Goal: Task Accomplishment & Management: Use online tool/utility

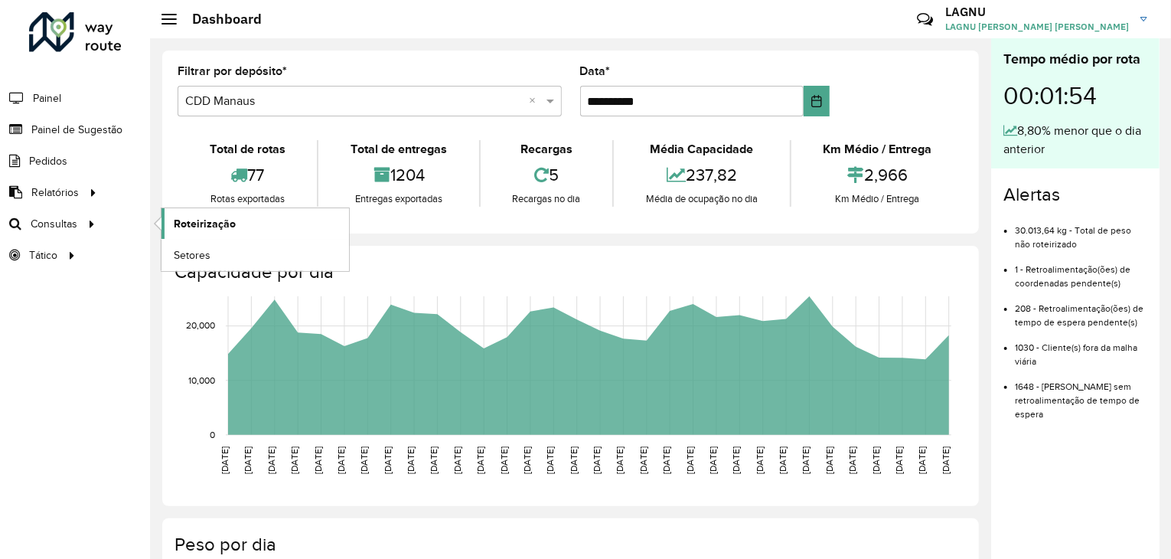
click at [178, 220] on span "Roteirização" at bounding box center [205, 224] width 62 height 16
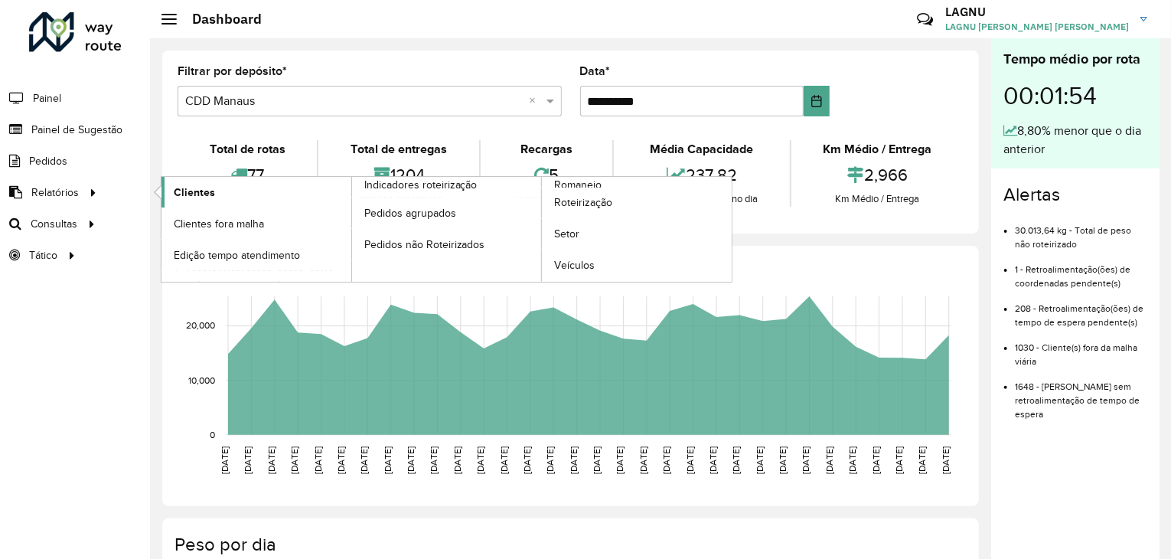
click at [217, 192] on link "Clientes" at bounding box center [256, 192] width 190 height 31
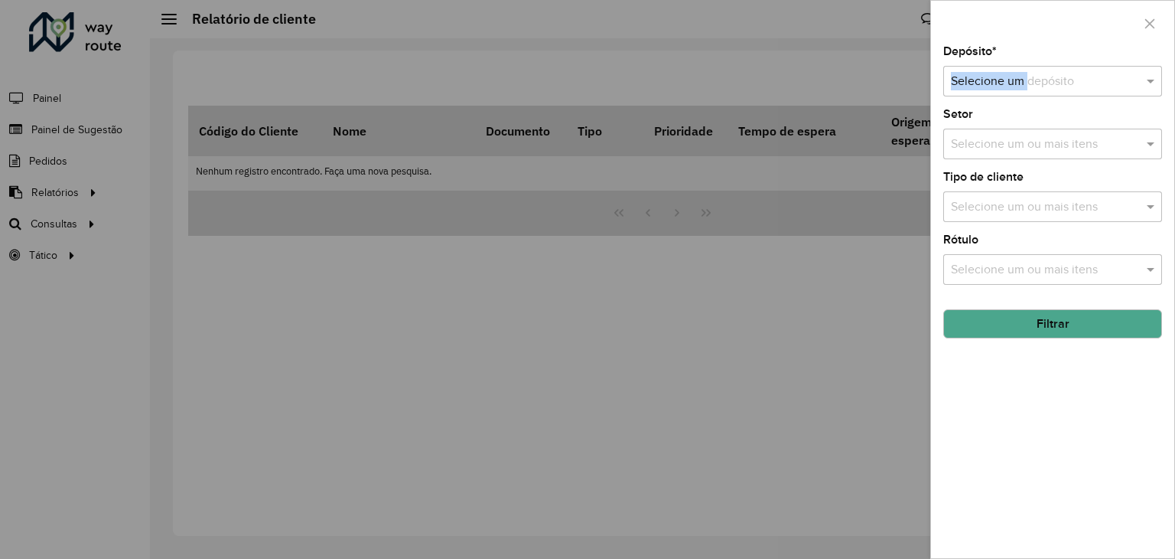
drag, startPoint x: 1013, startPoint y: 61, endPoint x: 1033, endPoint y: 99, distance: 43.1
click at [1033, 99] on div "Depósito * Selecione um depósito Setor Selecione um ou mais itens Tipo de clien…" at bounding box center [1052, 302] width 243 height 512
drag, startPoint x: 1033, startPoint y: 99, endPoint x: 1054, endPoint y: 85, distance: 25.3
click at [1054, 85] on div "Depósito * Selecione um depósito Setor Selecione um ou mais itens Tipo de clien…" at bounding box center [1052, 302] width 243 height 512
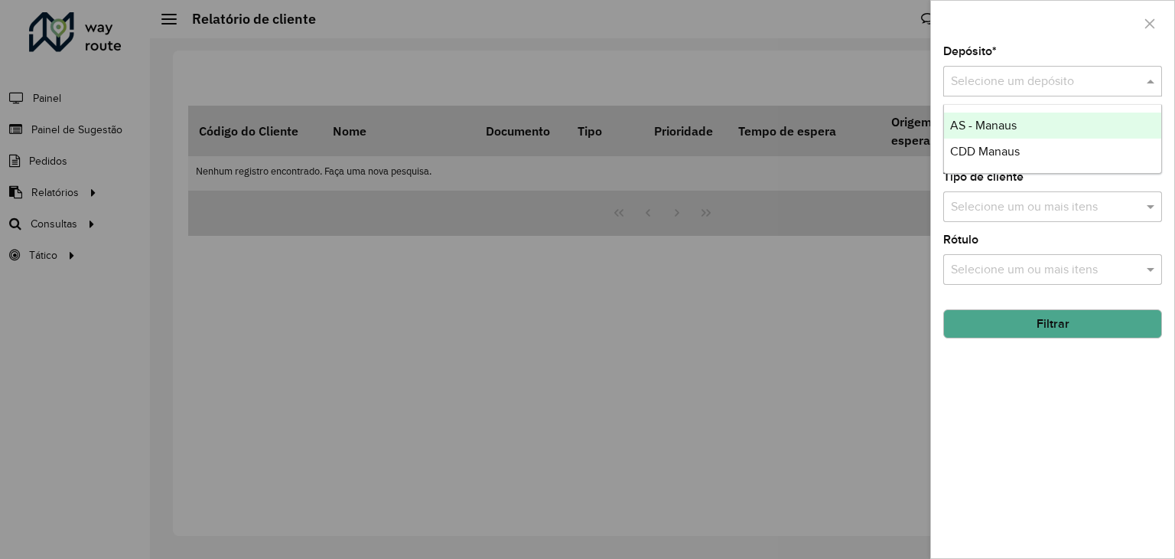
click at [1054, 85] on input "text" at bounding box center [1037, 82] width 173 height 18
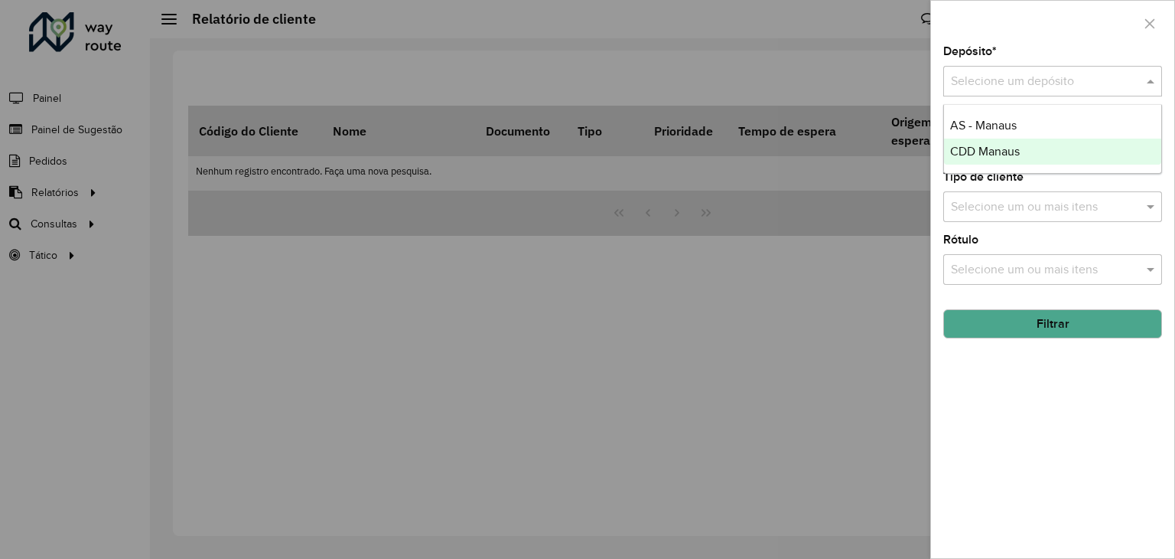
click at [1019, 157] on span "CDD Manaus" at bounding box center [985, 151] width 70 height 13
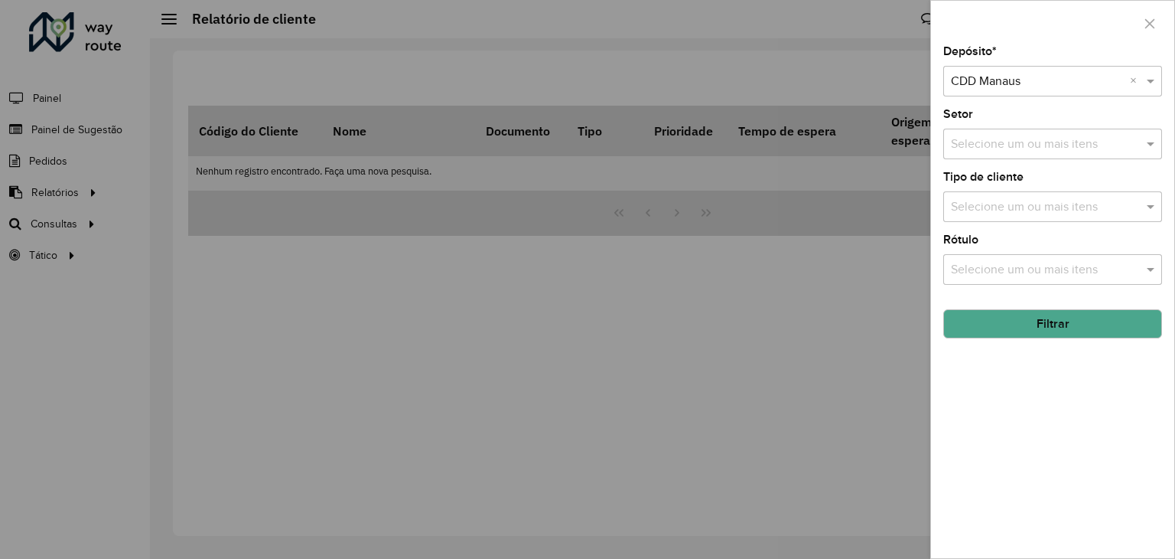
click at [1035, 316] on button "Filtrar" at bounding box center [1053, 323] width 219 height 29
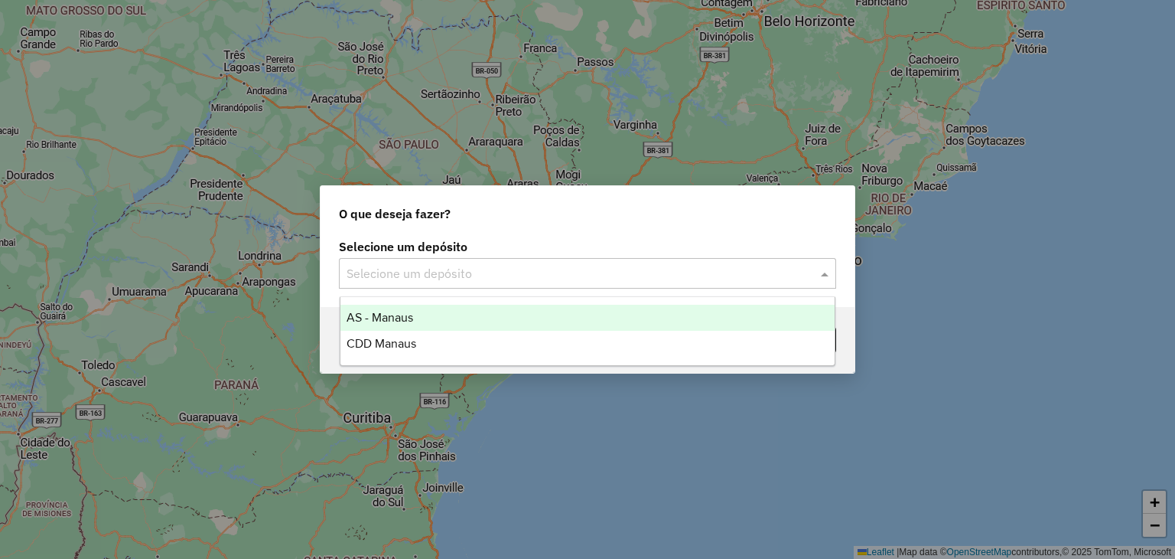
click at [520, 278] on input "text" at bounding box center [572, 274] width 451 height 18
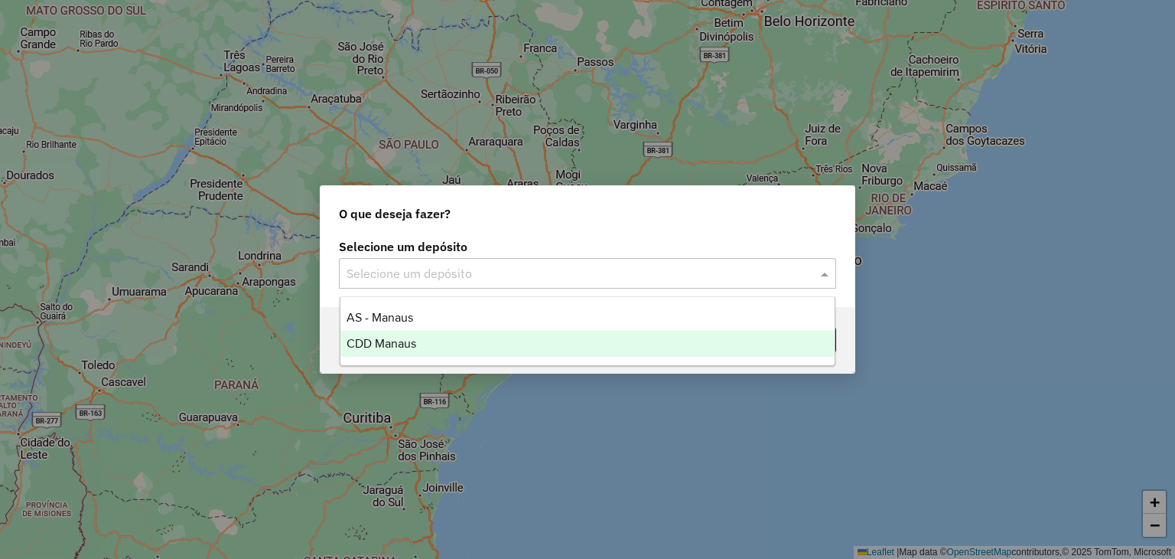
click at [509, 335] on div "CDD Manaus" at bounding box center [588, 344] width 495 height 26
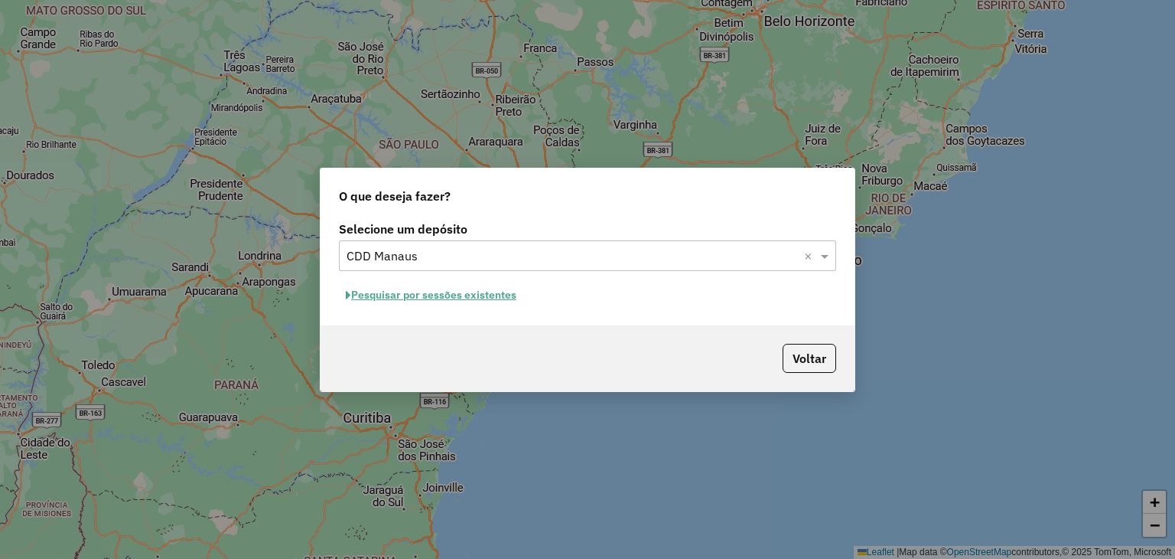
click at [477, 292] on button "Pesquisar por sessões existentes" at bounding box center [431, 295] width 184 height 24
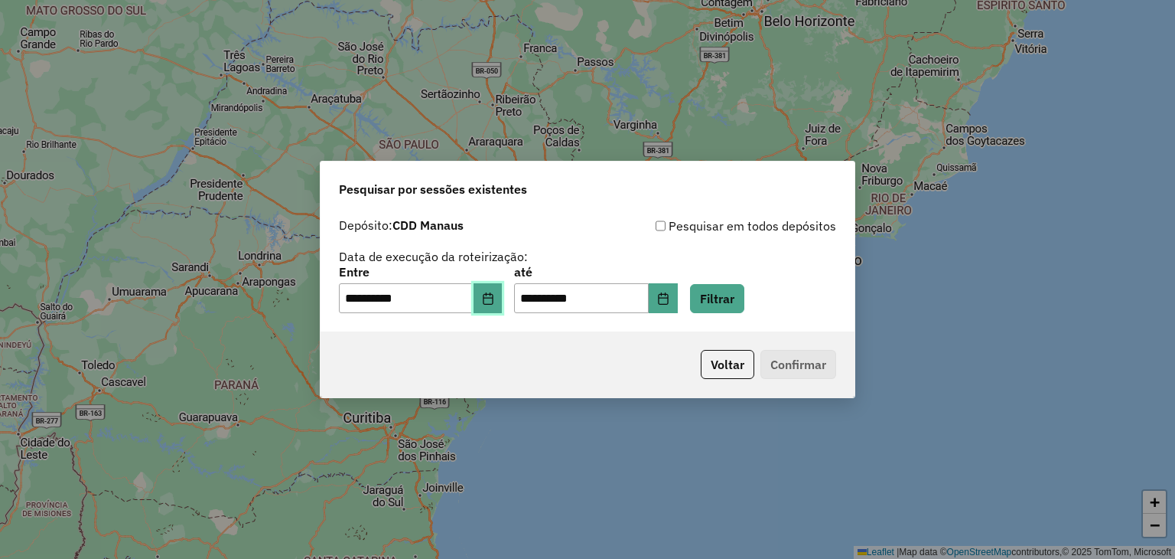
click at [488, 305] on button "Choose Date" at bounding box center [488, 298] width 29 height 31
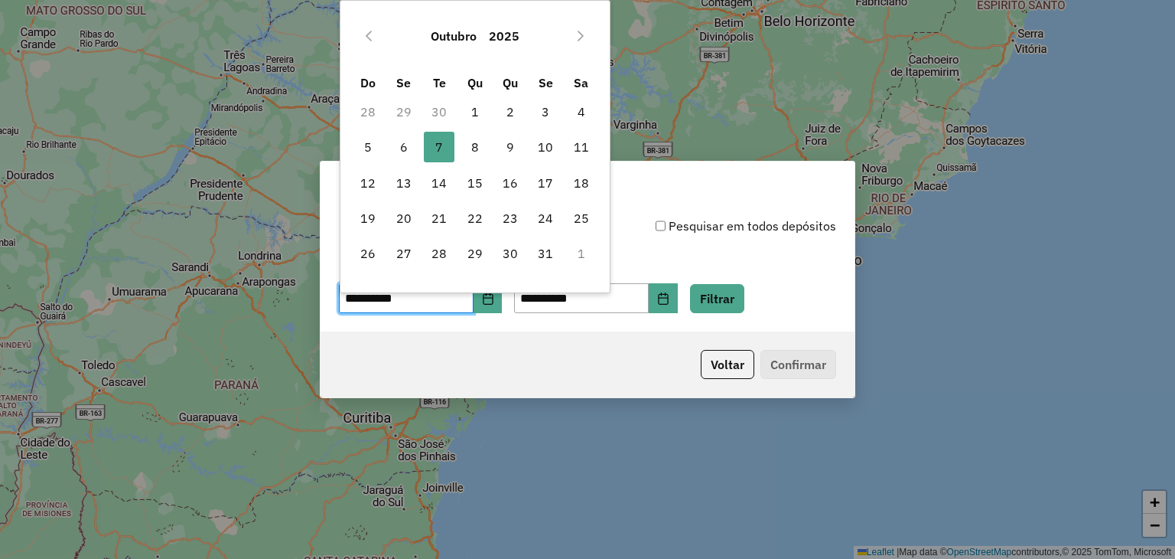
click at [493, 318] on div "**********" at bounding box center [588, 271] width 534 height 122
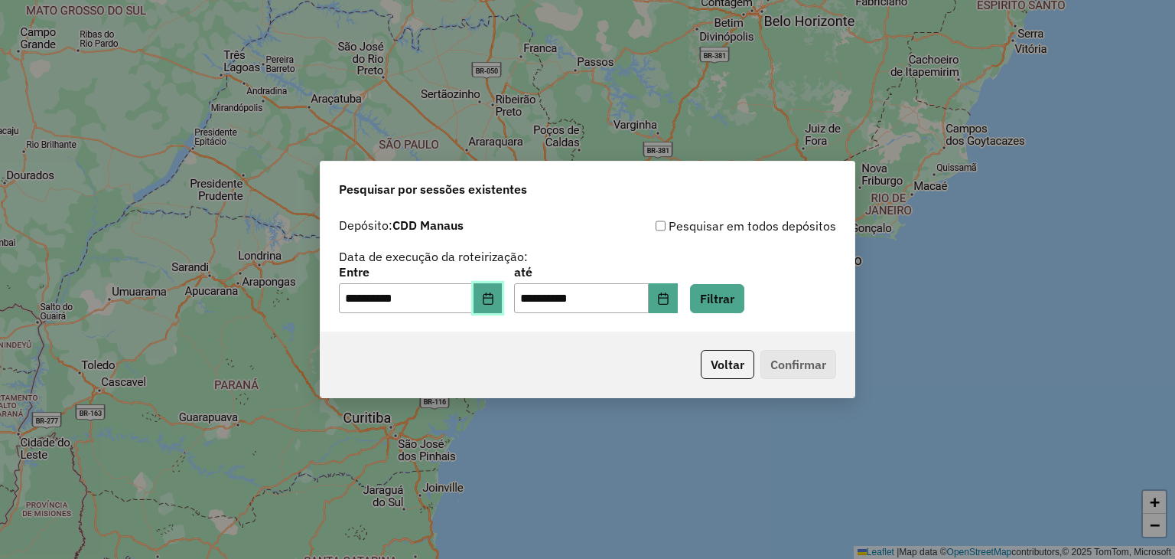
click at [503, 301] on button "Choose Date" at bounding box center [488, 298] width 29 height 31
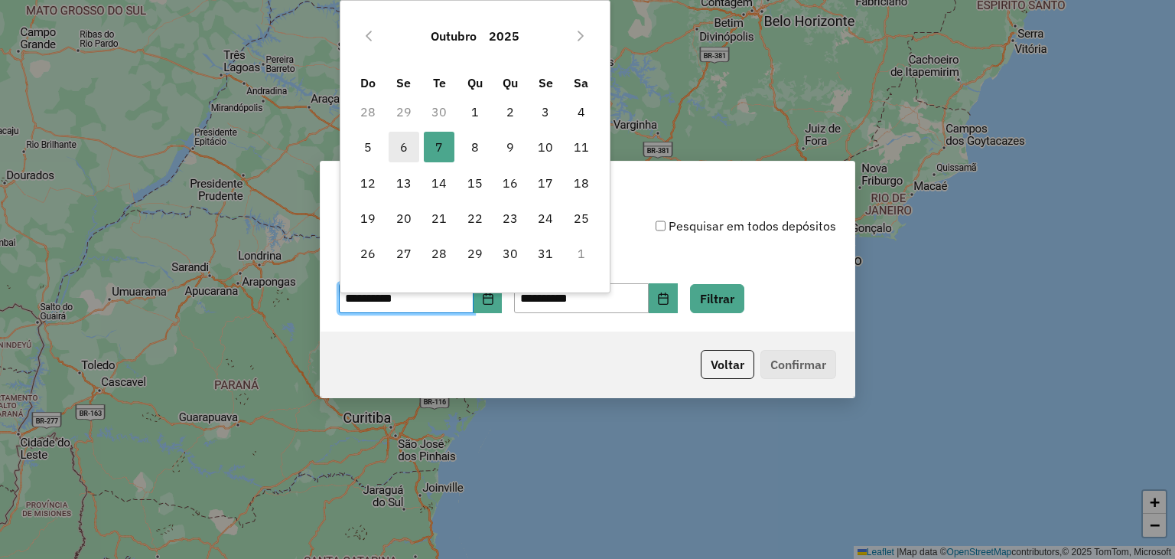
click at [406, 147] on span "6" at bounding box center [404, 147] width 31 height 31
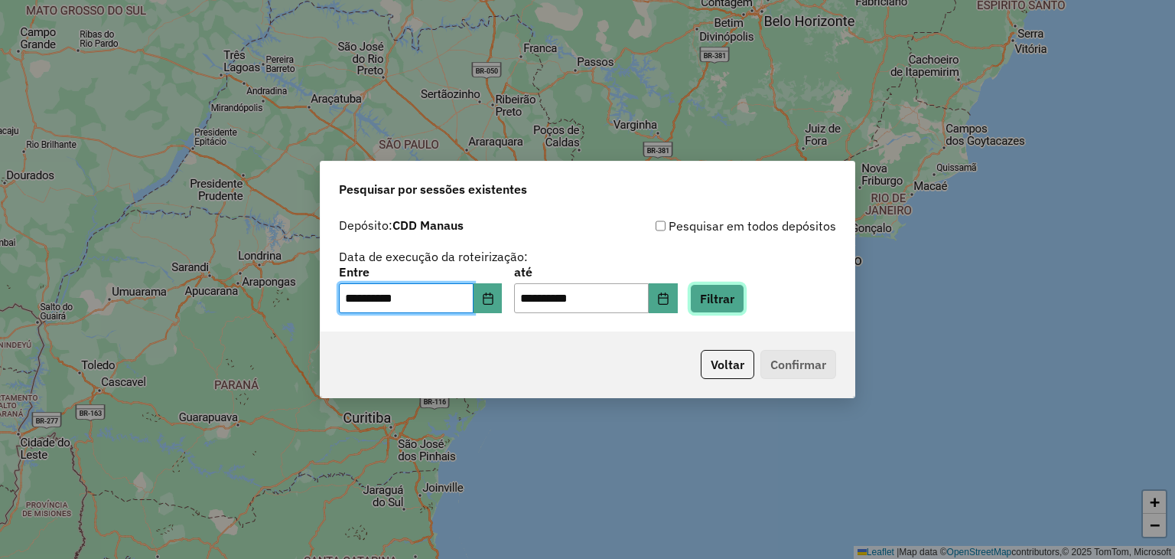
click at [729, 298] on button "Filtrar" at bounding box center [717, 298] width 54 height 29
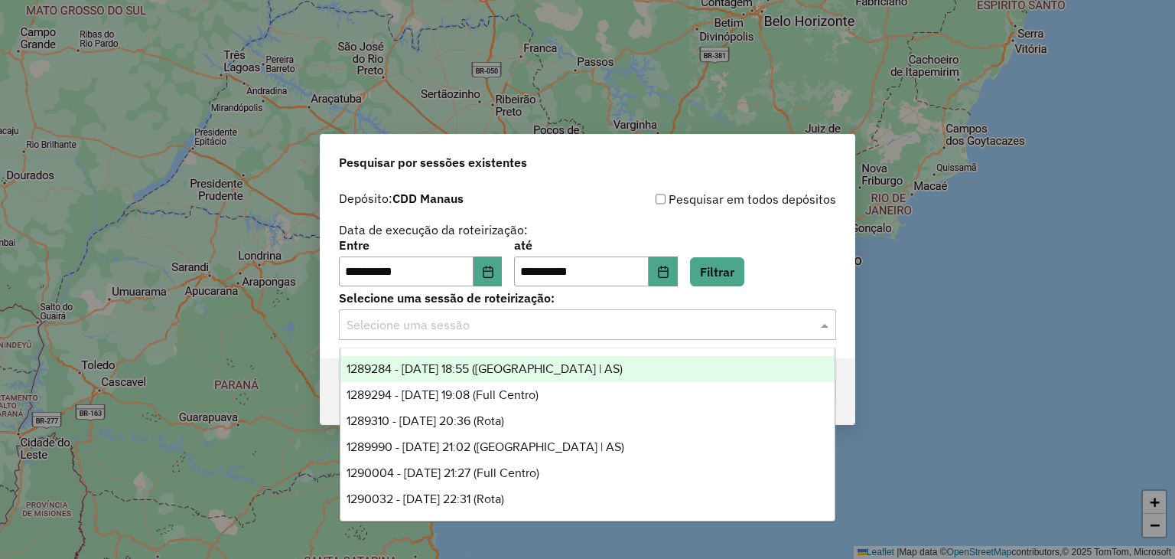
click at [680, 324] on input "text" at bounding box center [572, 325] width 451 height 18
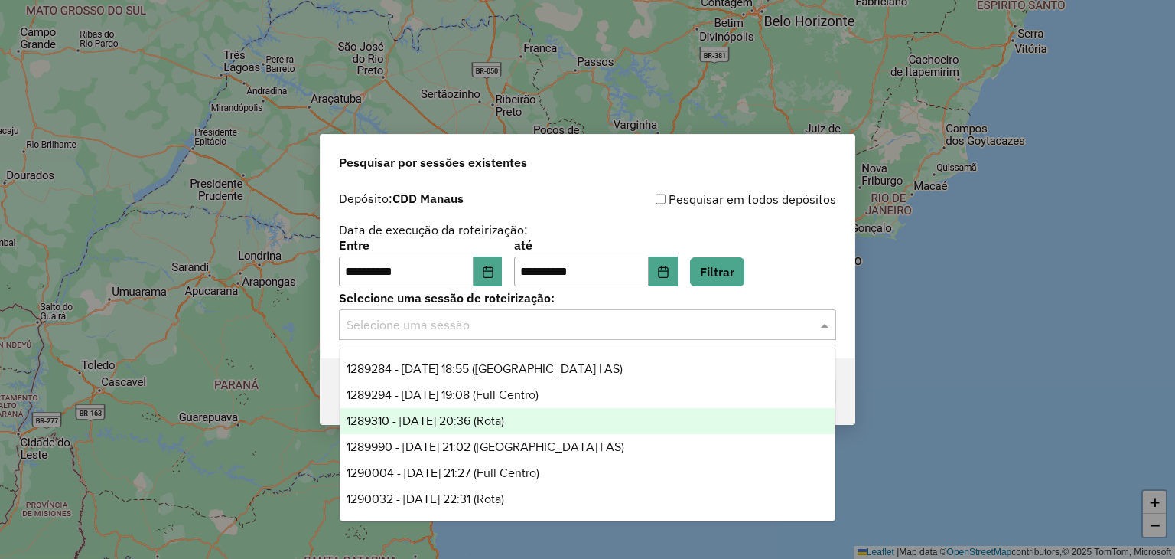
click at [565, 425] on div "1289310 - 06/10/2025 20:36 (Rota)" at bounding box center [588, 421] width 495 height 26
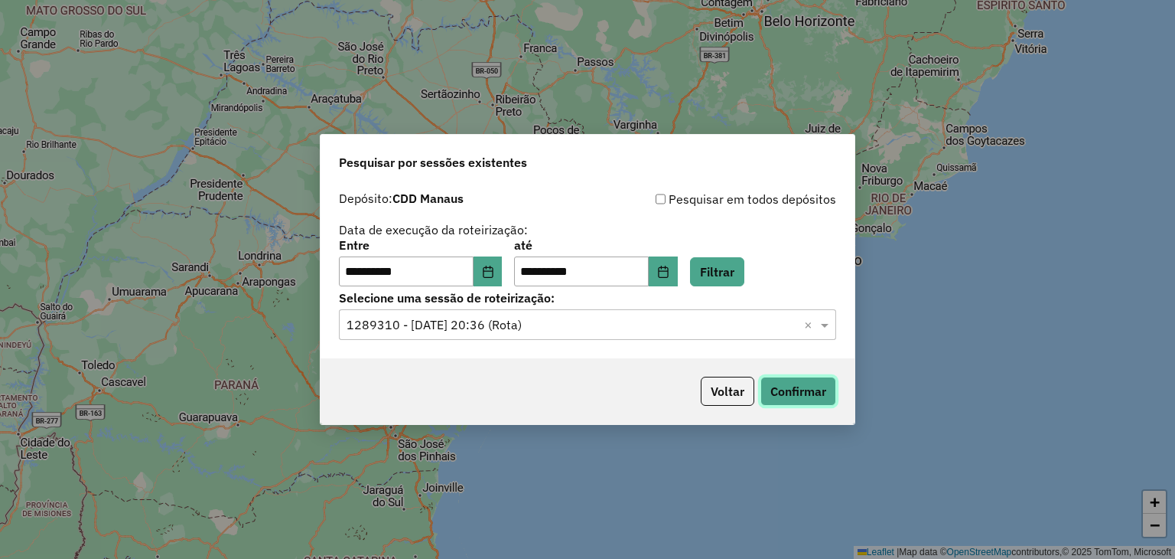
click at [784, 389] on button "Confirmar" at bounding box center [799, 390] width 76 height 29
click at [503, 261] on button "Choose Date" at bounding box center [488, 271] width 29 height 31
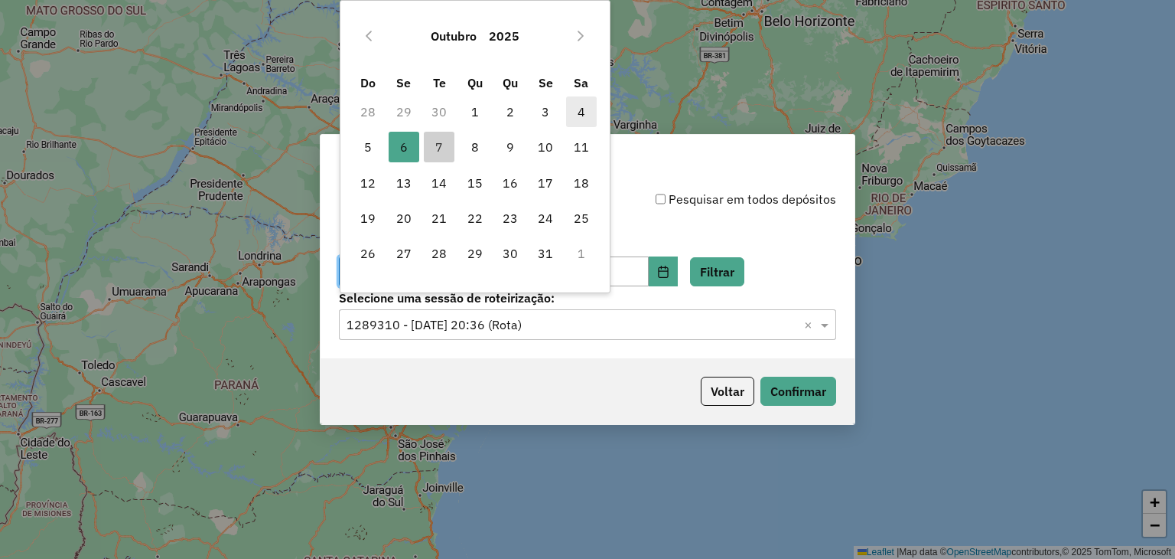
click at [585, 108] on span "4" at bounding box center [581, 111] width 31 height 31
type input "**********"
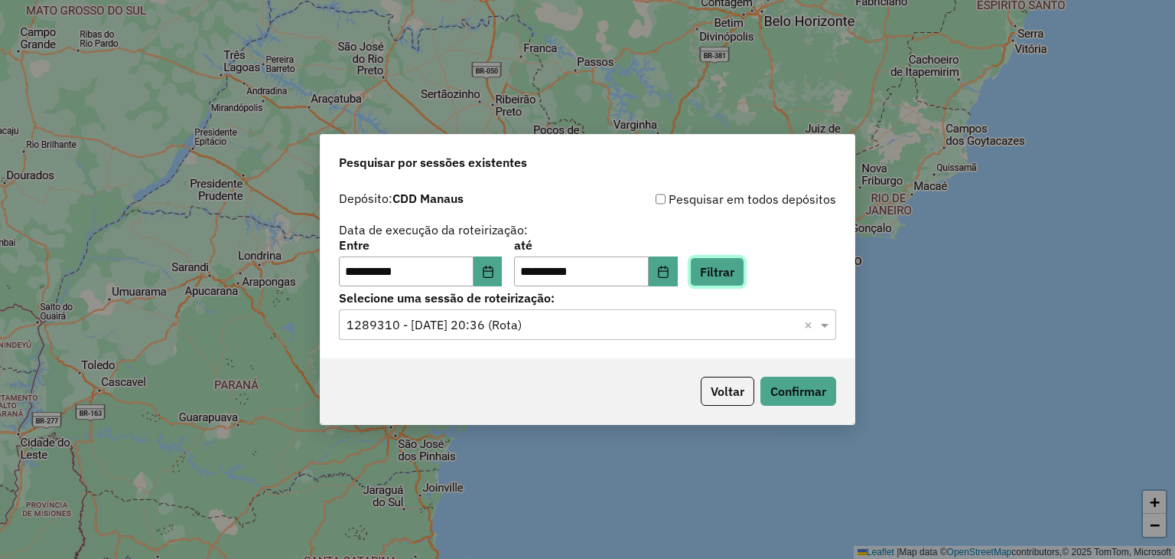
click at [717, 267] on button "Filtrar" at bounding box center [717, 271] width 54 height 29
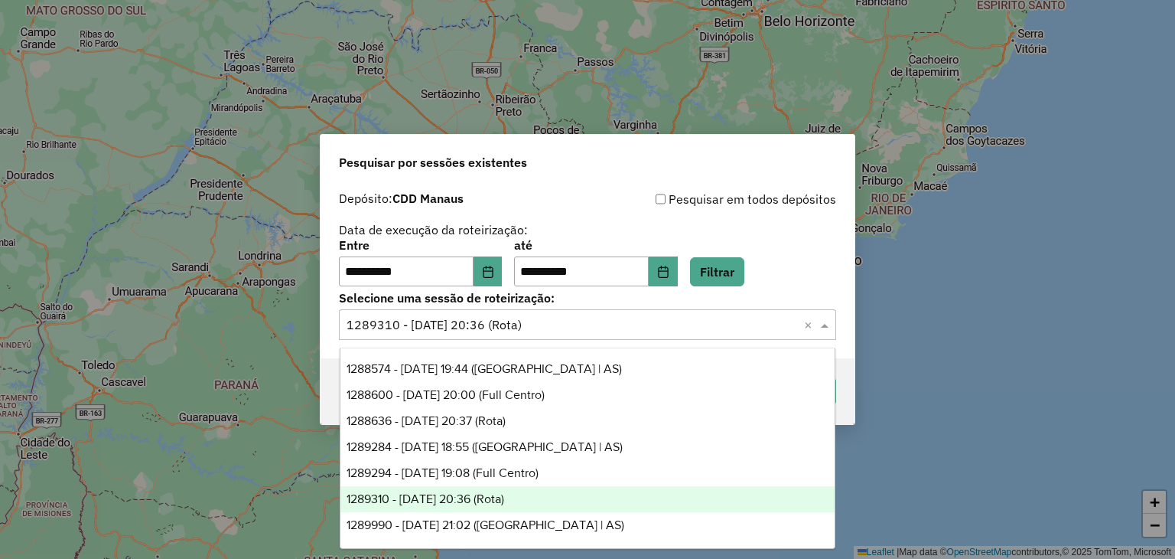
click at [662, 331] on input "text" at bounding box center [572, 325] width 451 height 18
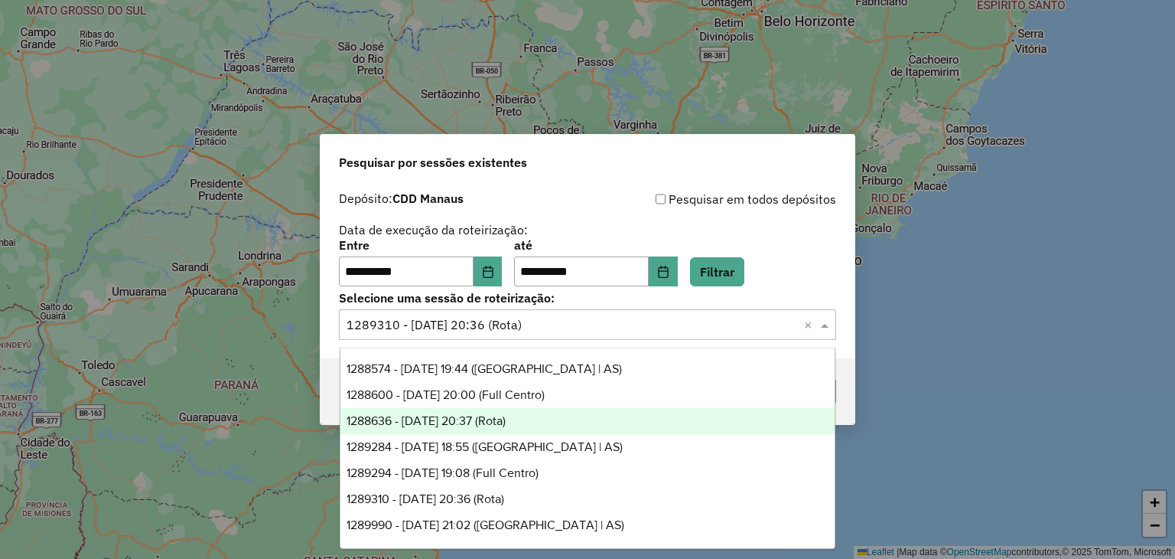
click at [581, 417] on div "1288636 - 04/10/2025 20:37 (Rota)" at bounding box center [588, 421] width 495 height 26
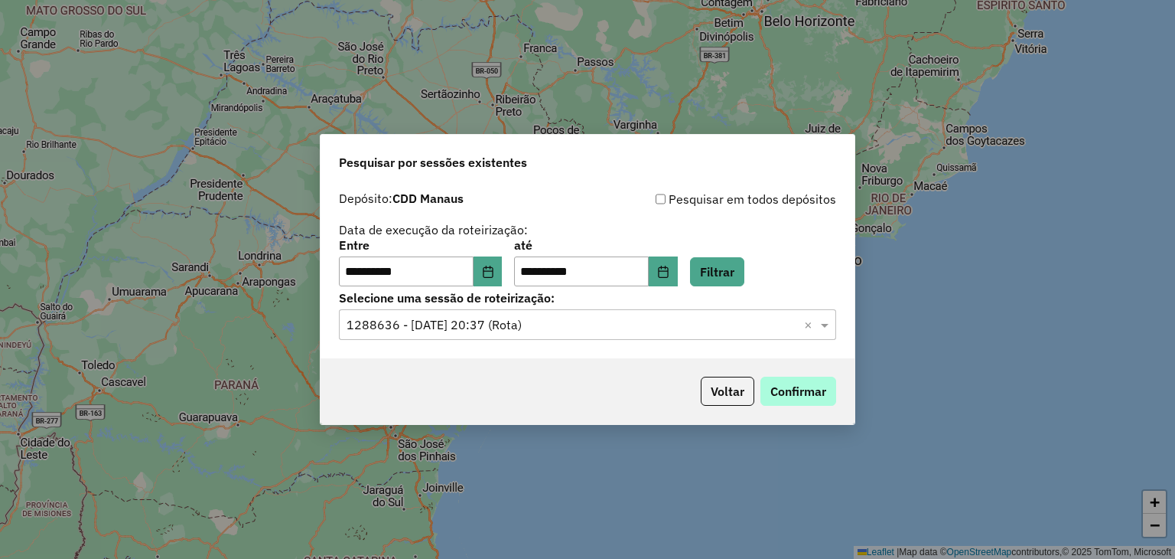
drag, startPoint x: 812, startPoint y: 374, endPoint x: 812, endPoint y: 383, distance: 9.2
click at [812, 383] on div "Voltar Confirmar" at bounding box center [588, 391] width 534 height 66
click at [812, 383] on button "Confirmar" at bounding box center [799, 390] width 76 height 29
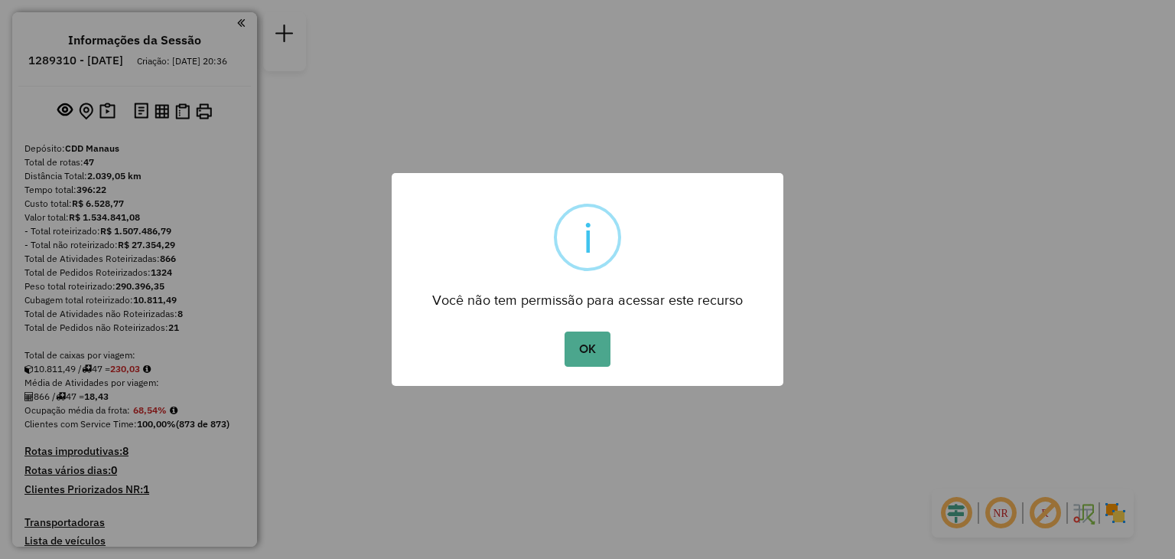
drag, startPoint x: 626, startPoint y: 351, endPoint x: 563, endPoint y: 351, distance: 62.7
click at [563, 351] on div "OK No Cancel" at bounding box center [588, 349] width 392 height 43
click at [575, 350] on button "OK" at bounding box center [587, 348] width 45 height 35
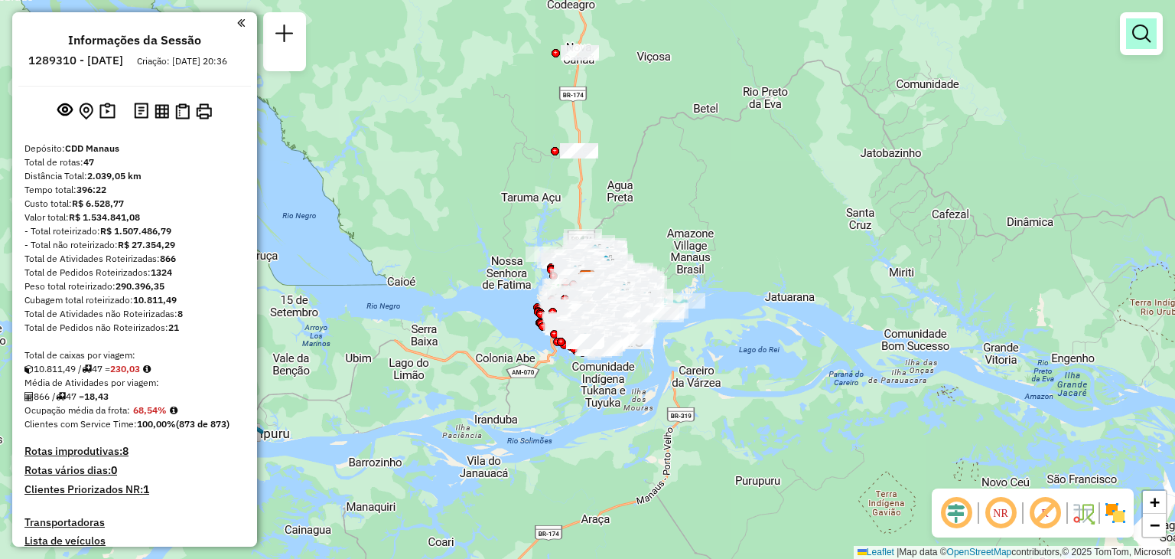
click at [1152, 44] on link at bounding box center [1141, 33] width 31 height 31
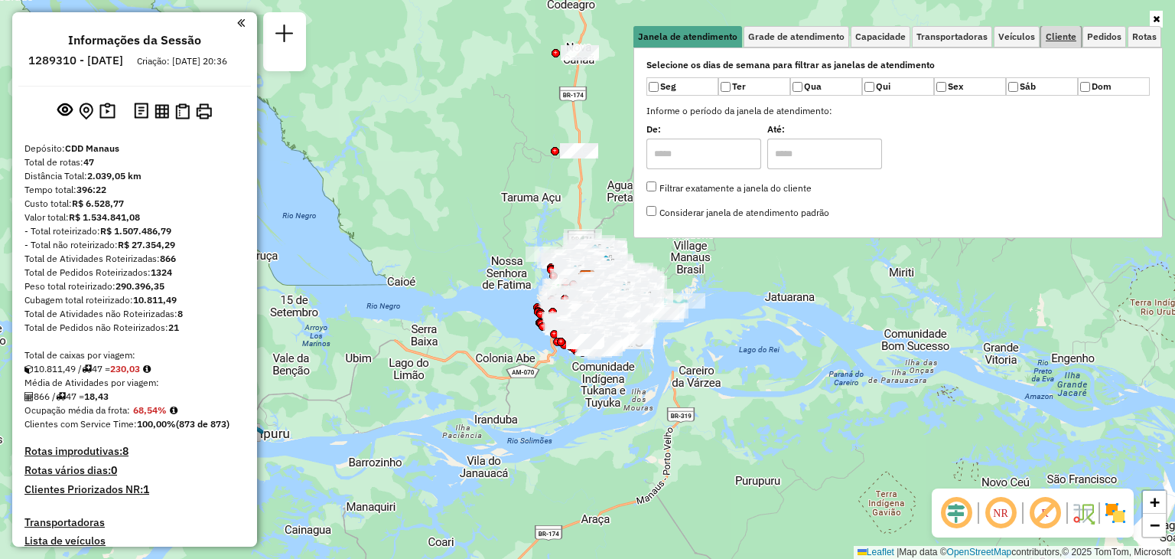
click at [1065, 46] on link "Cliente" at bounding box center [1061, 36] width 40 height 21
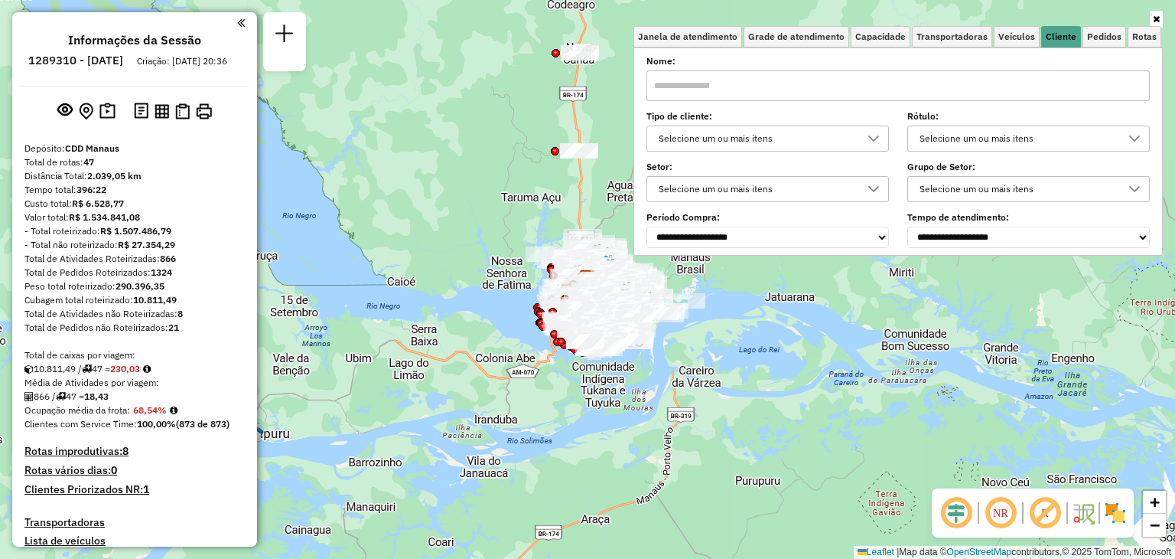
click at [749, 85] on input "text" at bounding box center [899, 85] width 504 height 31
paste input "*****"
click at [749, 85] on input "*****" at bounding box center [899, 85] width 504 height 31
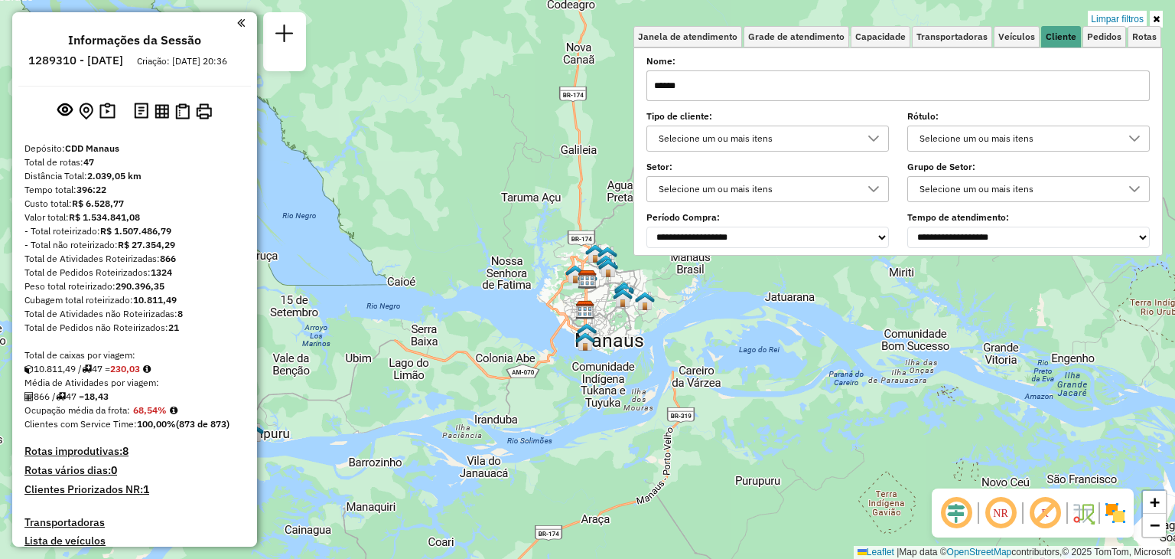
click at [749, 85] on input "*****" at bounding box center [899, 85] width 504 height 31
type input "*****"
click at [800, 135] on div "Selecione um ou mais itens" at bounding box center [756, 138] width 206 height 24
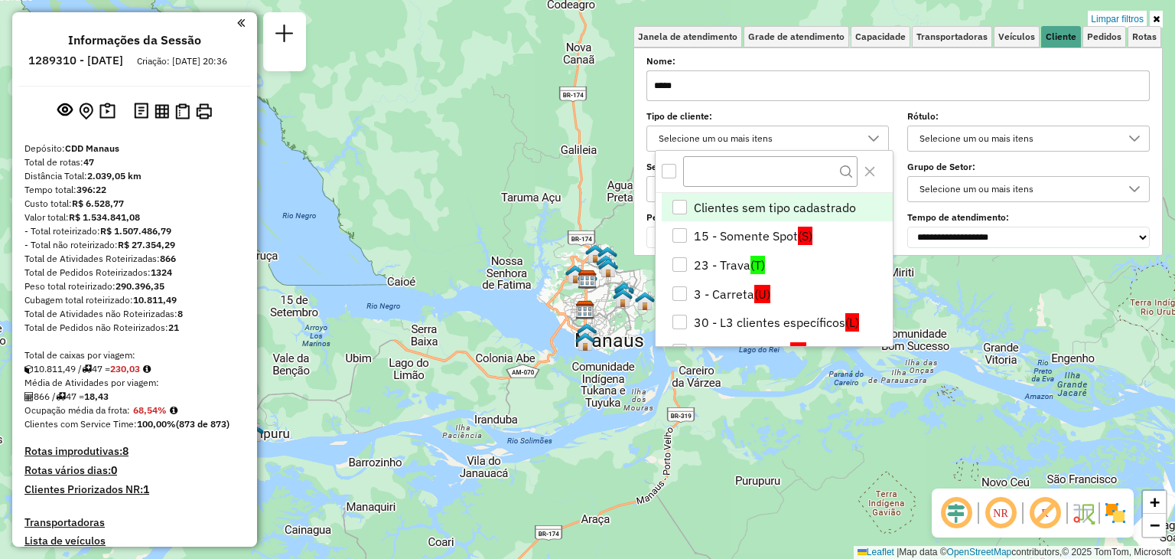
scroll to position [8, 54]
click at [800, 135] on div "Selecione um ou mais itens" at bounding box center [756, 138] width 206 height 24
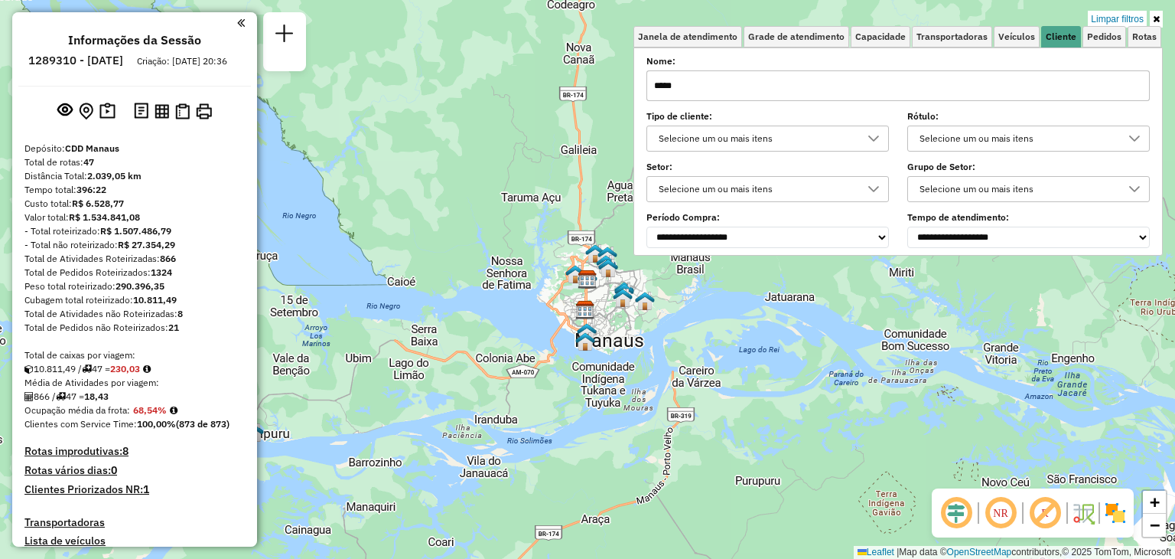
click at [725, 104] on div "**********" at bounding box center [899, 152] width 504 height 189
click at [741, 83] on input "*****" at bounding box center [899, 85] width 504 height 31
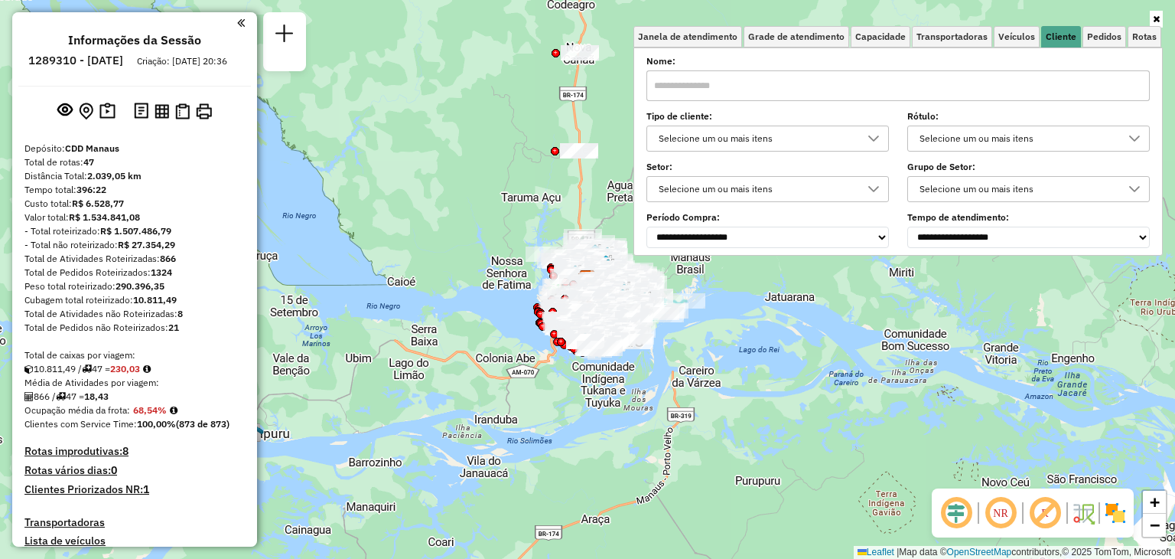
click at [685, 56] on label "Nome:" at bounding box center [899, 61] width 504 height 14
click at [719, 87] on input "text" at bounding box center [899, 85] width 504 height 31
click at [1016, 34] on span "Veículos" at bounding box center [1017, 36] width 37 height 9
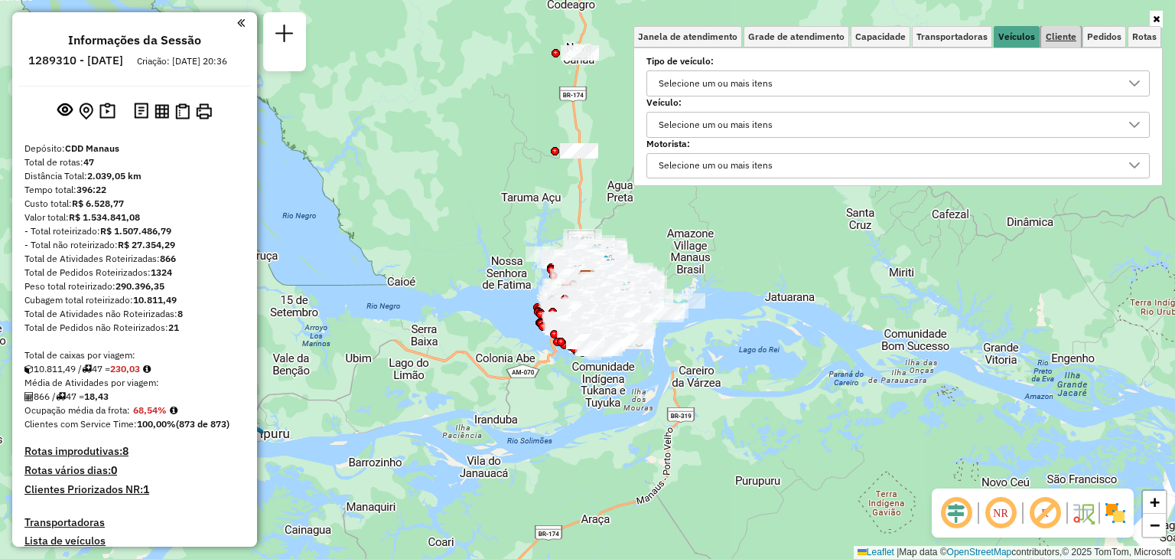
click at [1061, 34] on span "Cliente" at bounding box center [1061, 36] width 31 height 9
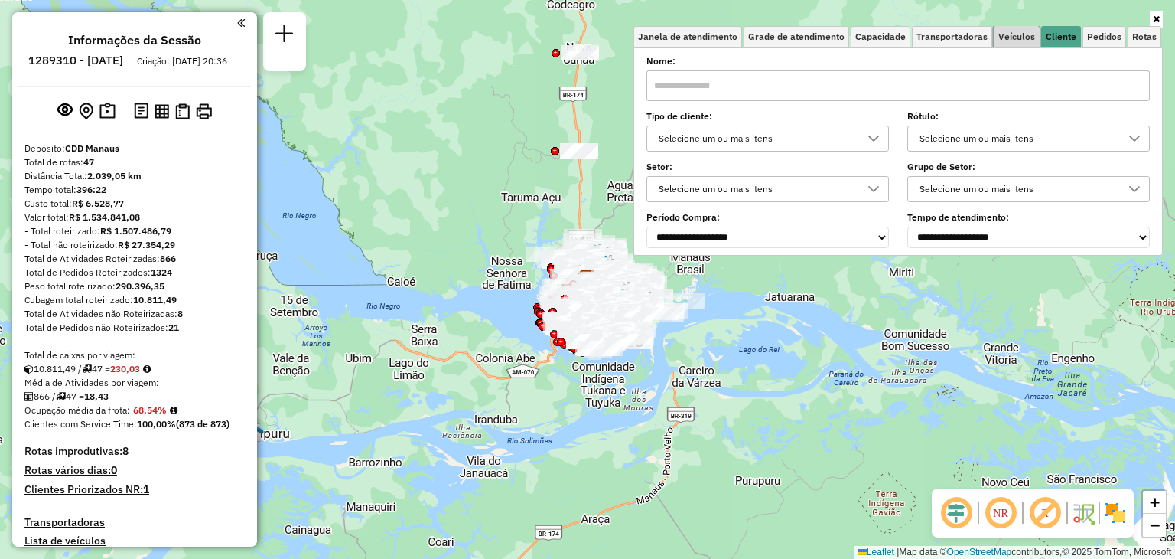
click at [1016, 32] on span "Veículos" at bounding box center [1017, 36] width 37 height 9
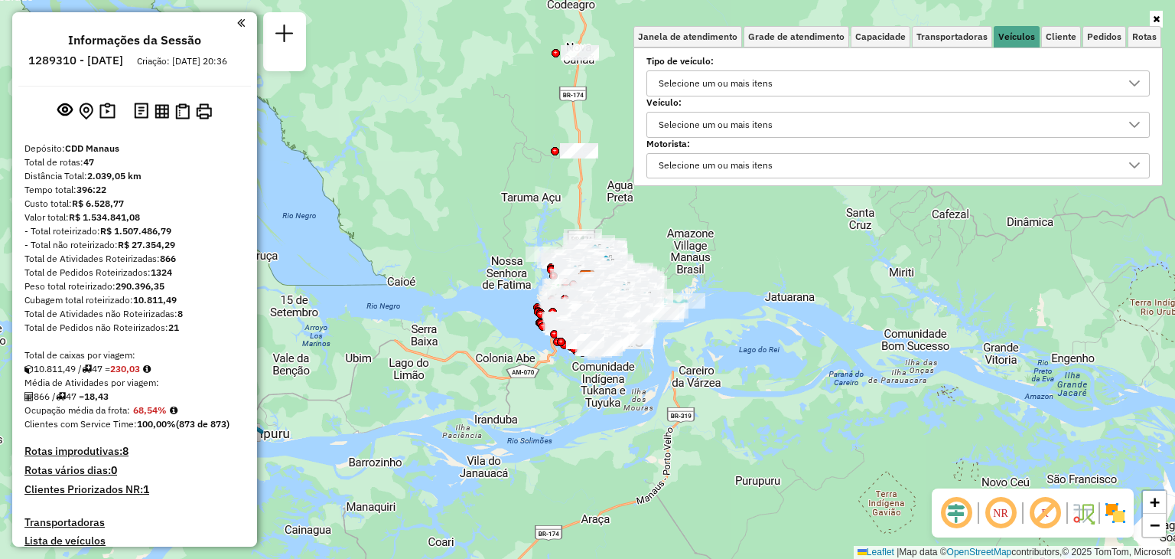
click at [793, 88] on div "Selecione um ou mais itens" at bounding box center [886, 83] width 467 height 24
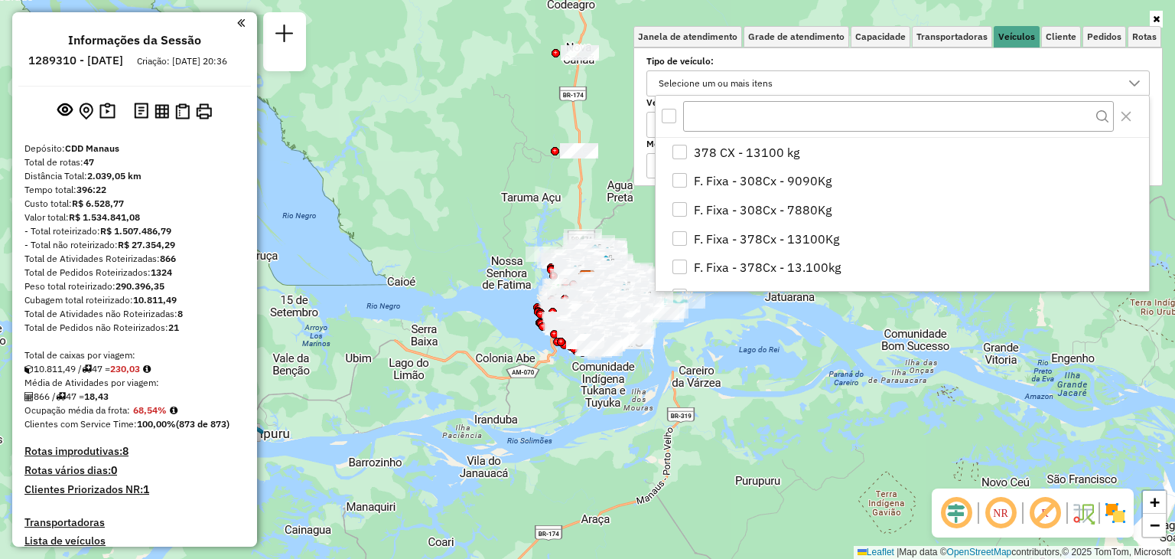
click at [768, 89] on div "Selecione um ou mais itens" at bounding box center [715, 83] width 125 height 24
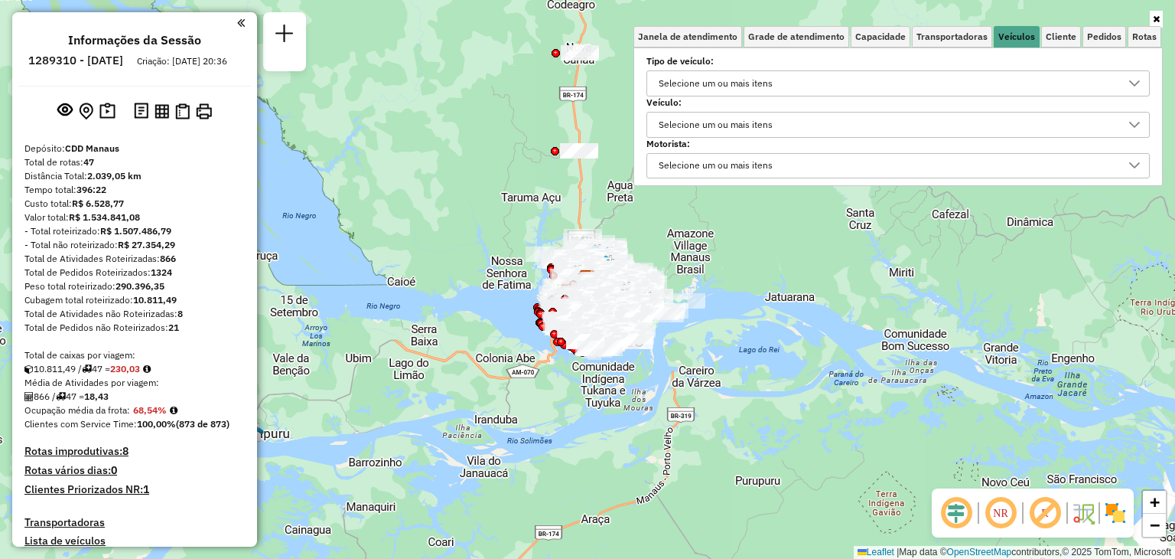
click at [768, 116] on div "Selecione um ou mais itens" at bounding box center [715, 124] width 125 height 24
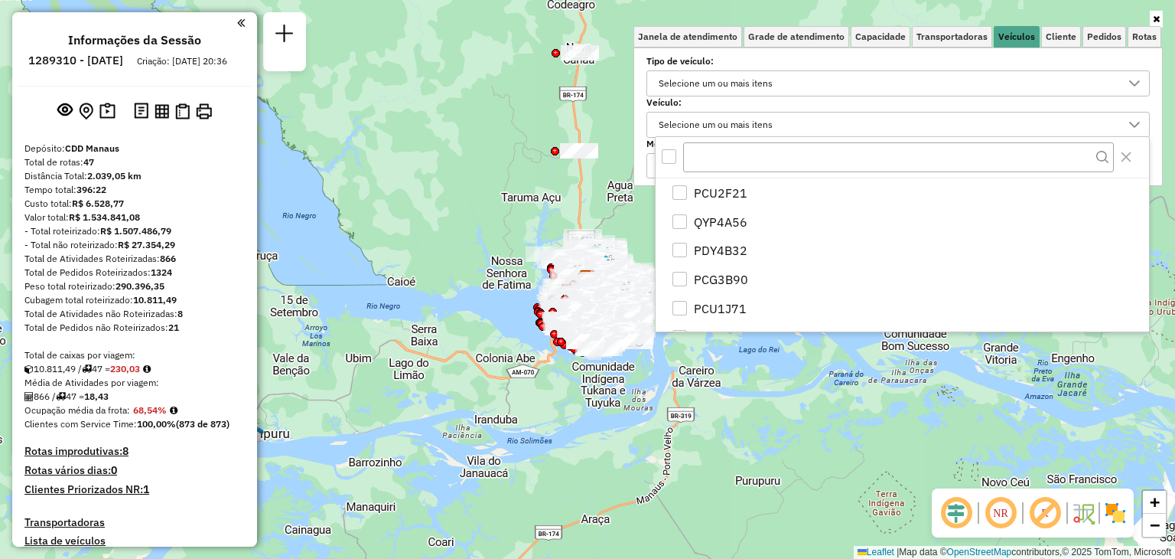
click at [768, 116] on div "Selecione um ou mais itens" at bounding box center [715, 124] width 125 height 24
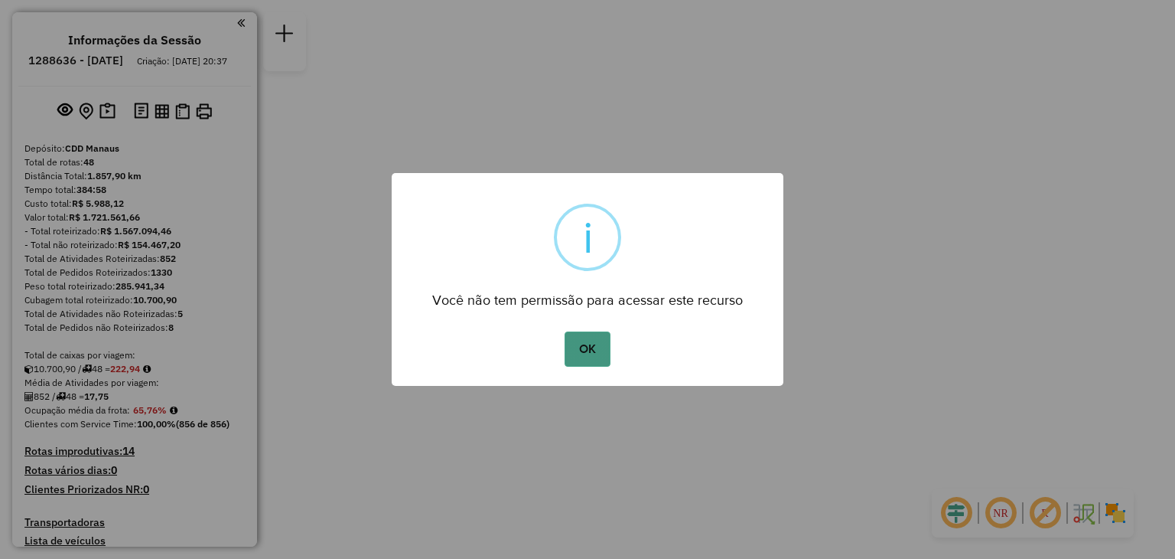
click at [591, 333] on button "OK" at bounding box center [587, 348] width 45 height 35
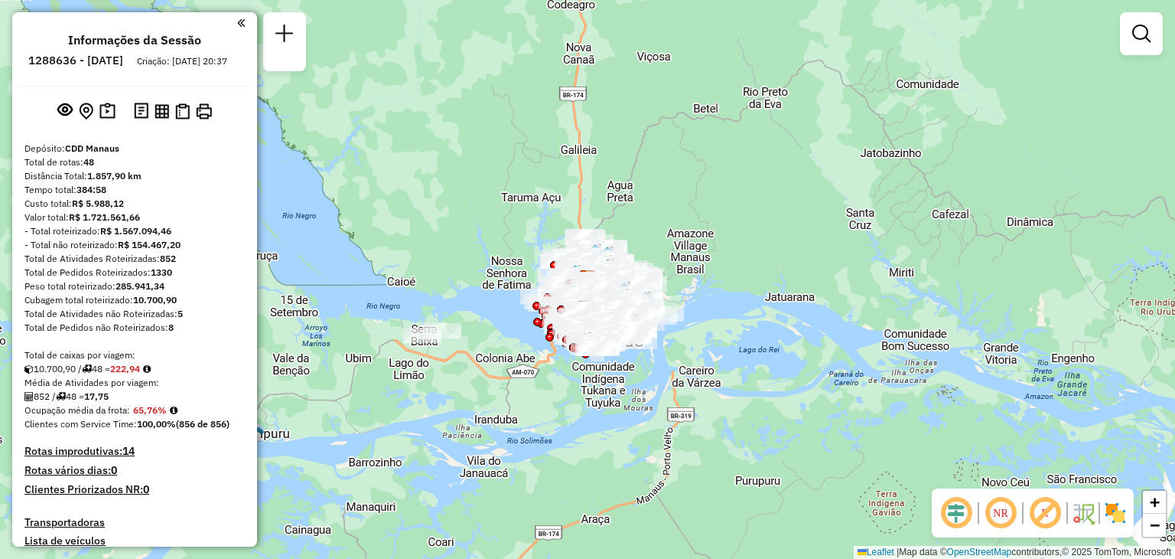
click at [1134, 51] on div at bounding box center [1141, 33] width 43 height 43
click at [1141, 35] on em at bounding box center [1142, 33] width 18 height 18
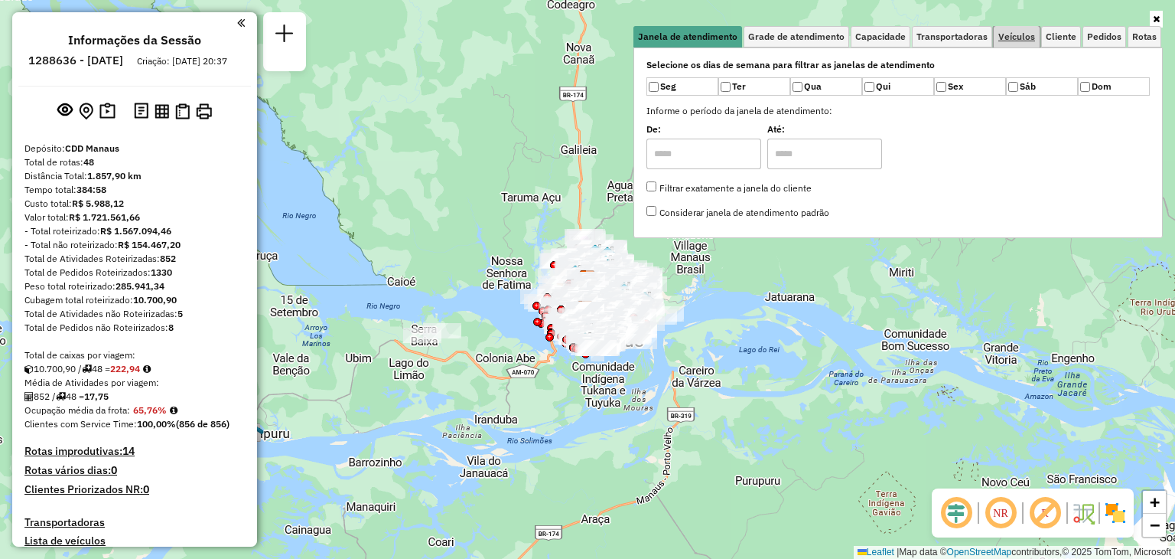
click at [1004, 32] on span "Veículos" at bounding box center [1017, 36] width 37 height 9
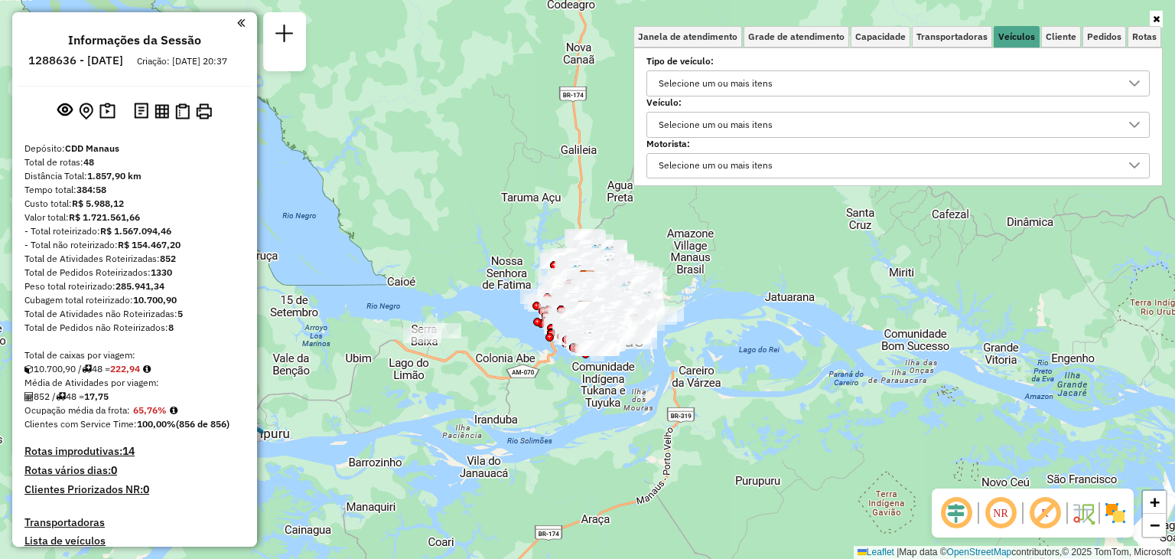
click at [828, 83] on div "Selecione um ou mais itens" at bounding box center [886, 83] width 467 height 24
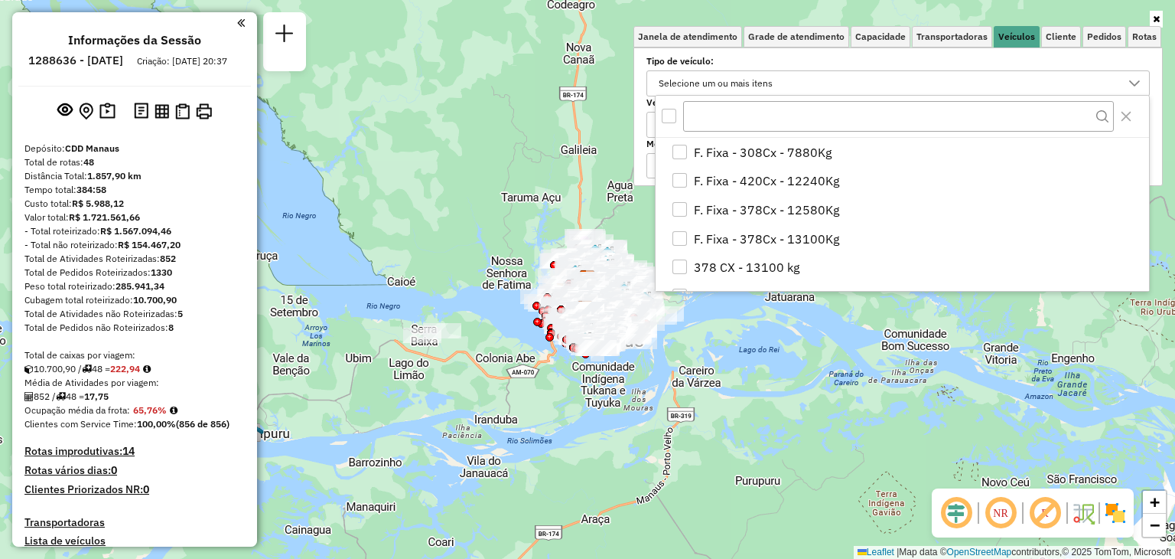
click at [828, 83] on div "Selecione um ou mais itens" at bounding box center [886, 83] width 467 height 24
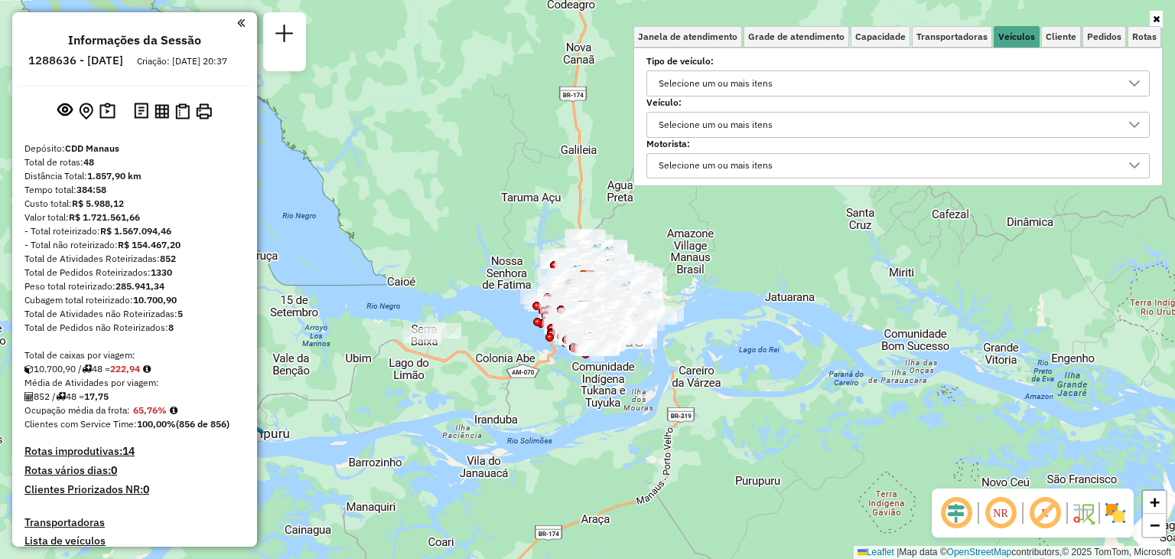
click at [777, 134] on div "Selecione um ou mais itens" at bounding box center [715, 124] width 125 height 24
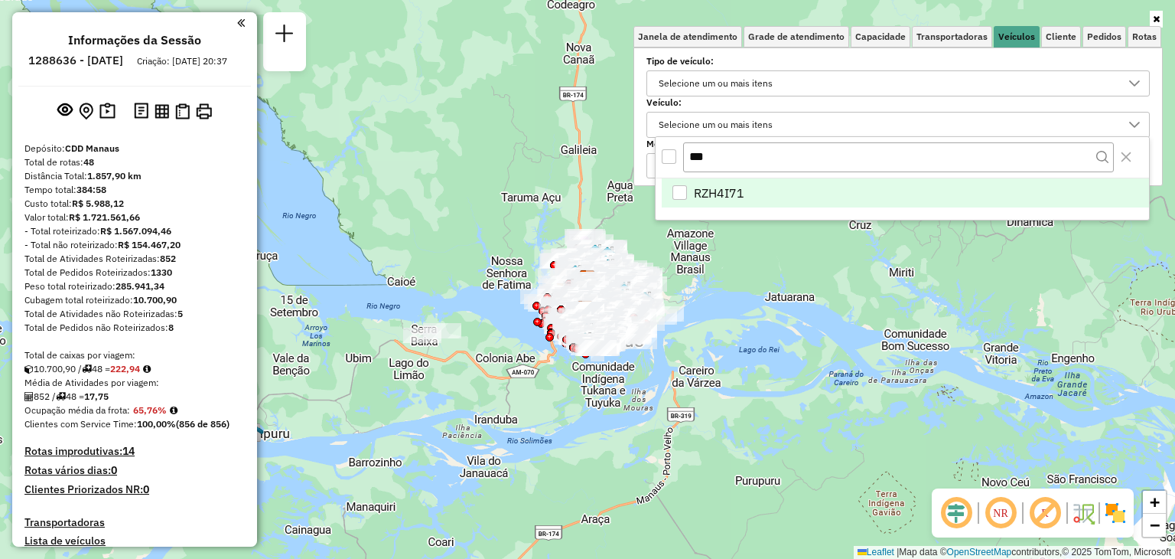
type input "***"
click at [768, 191] on li "RZH4I71" at bounding box center [905, 192] width 487 height 29
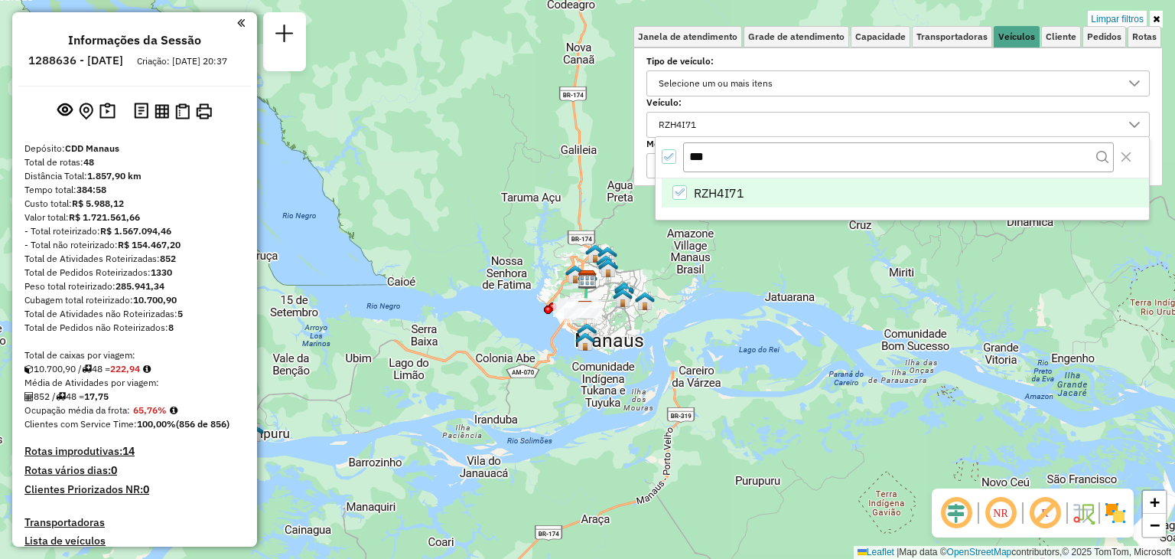
click at [77, 56] on h6 "1288636 - [DATE]" at bounding box center [75, 61] width 95 height 14
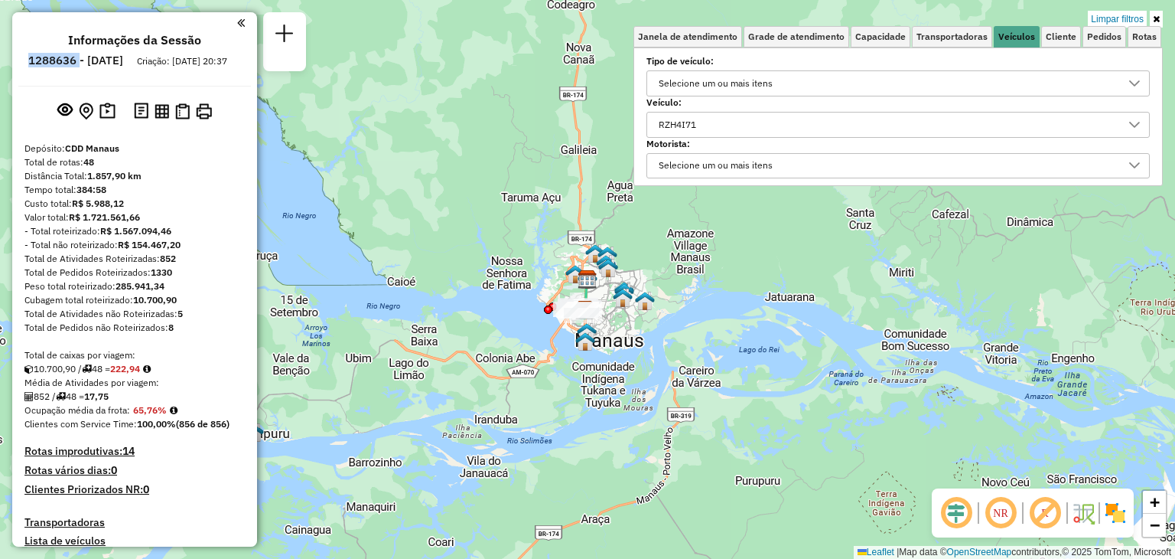
click at [77, 56] on h6 "1288636 - [DATE]" at bounding box center [75, 61] width 95 height 14
copy h6 "1288636"
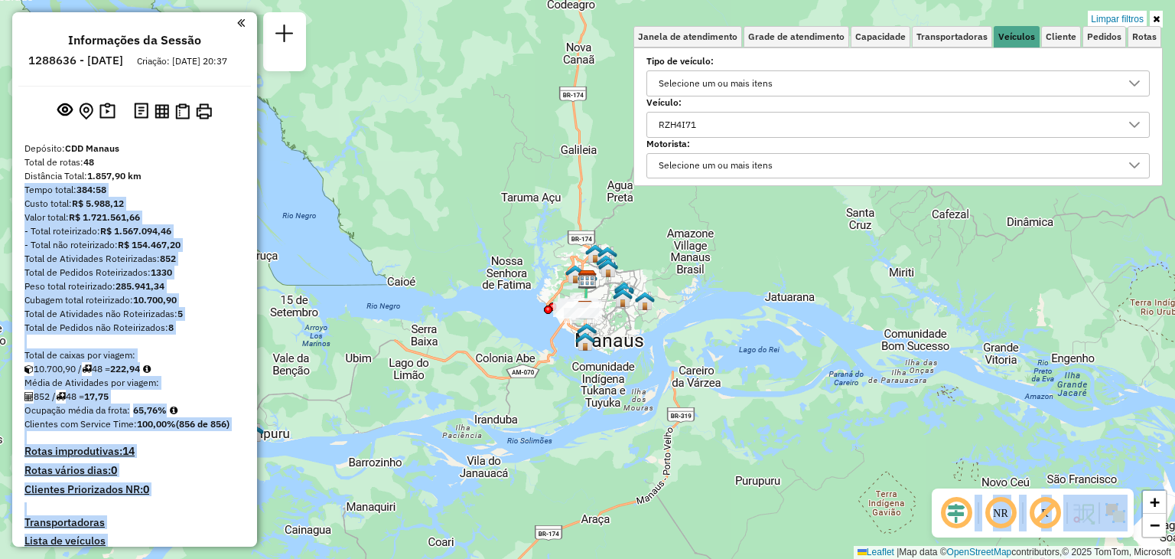
drag, startPoint x: 252, startPoint y: 196, endPoint x: 259, endPoint y: 249, distance: 53.2
click at [259, 249] on hb-router-mapa "Informações da Sessão 1288636 - [DATE] Criação: [DATE] 20:37 Depósito: CDD Mana…" at bounding box center [587, 279] width 1175 height 559
click at [257, 187] on div "Limpar filtros Janela de atendimento Grade de atendimento Capacidade Transporta…" at bounding box center [587, 279] width 1175 height 559
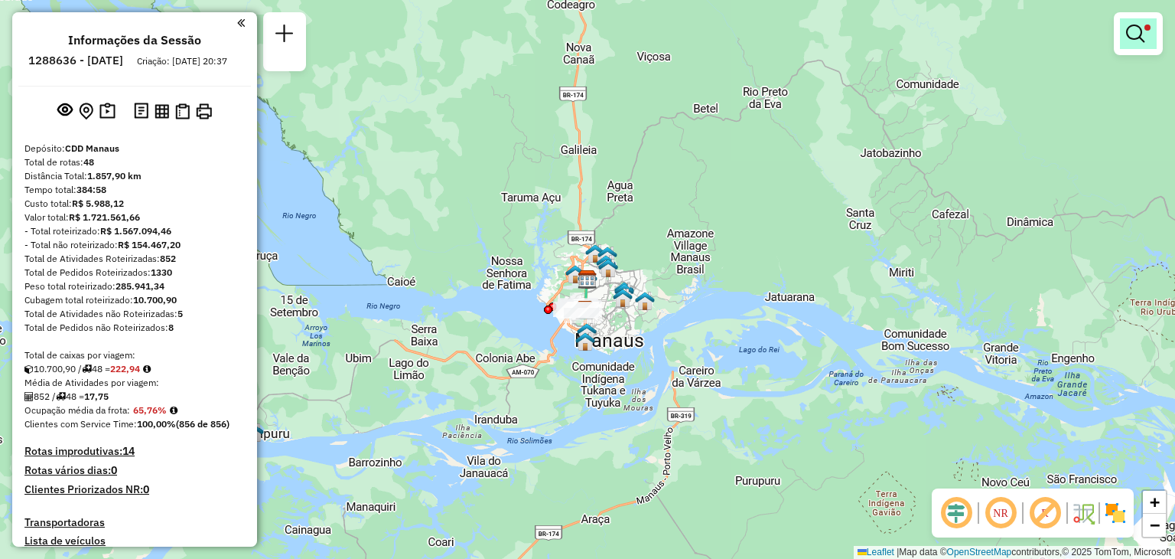
click at [1145, 41] on link at bounding box center [1138, 33] width 37 height 31
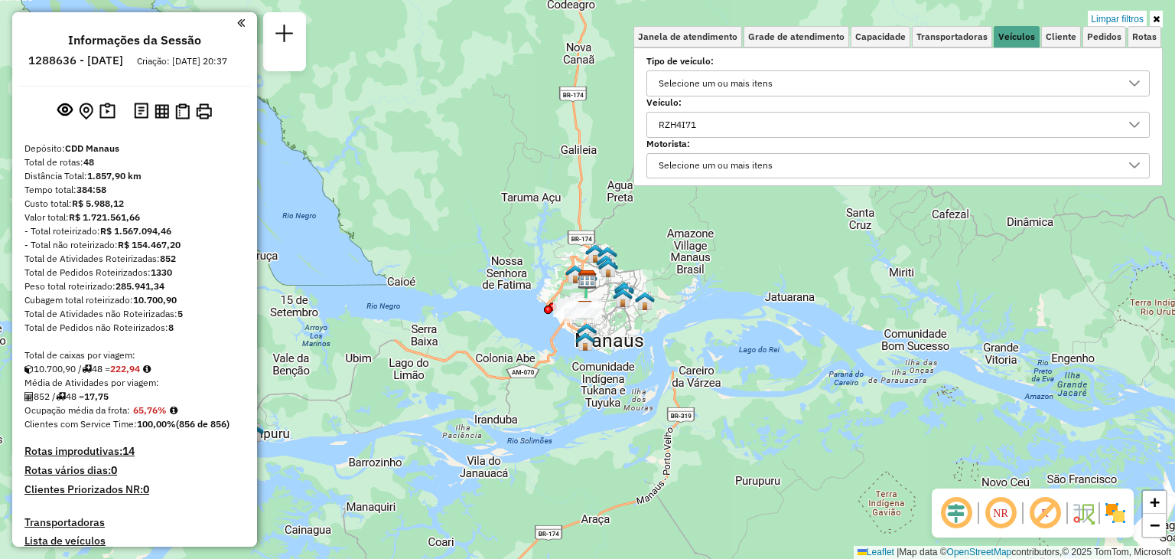
click at [819, 139] on label "Motorista:" at bounding box center [899, 144] width 504 height 14
click at [774, 127] on div "RZH4I71" at bounding box center [886, 124] width 467 height 24
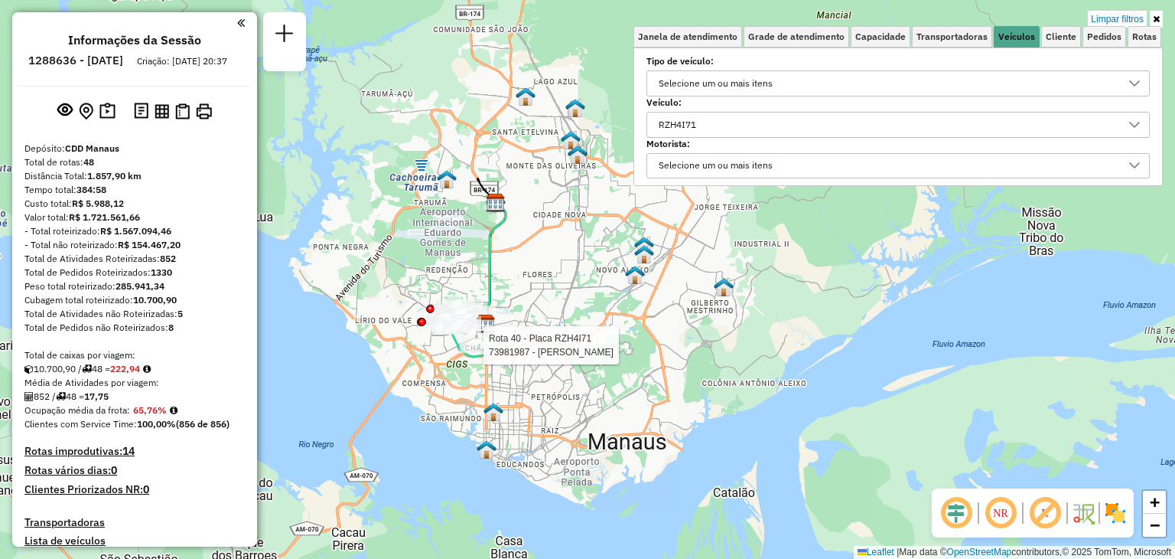
select select "**********"
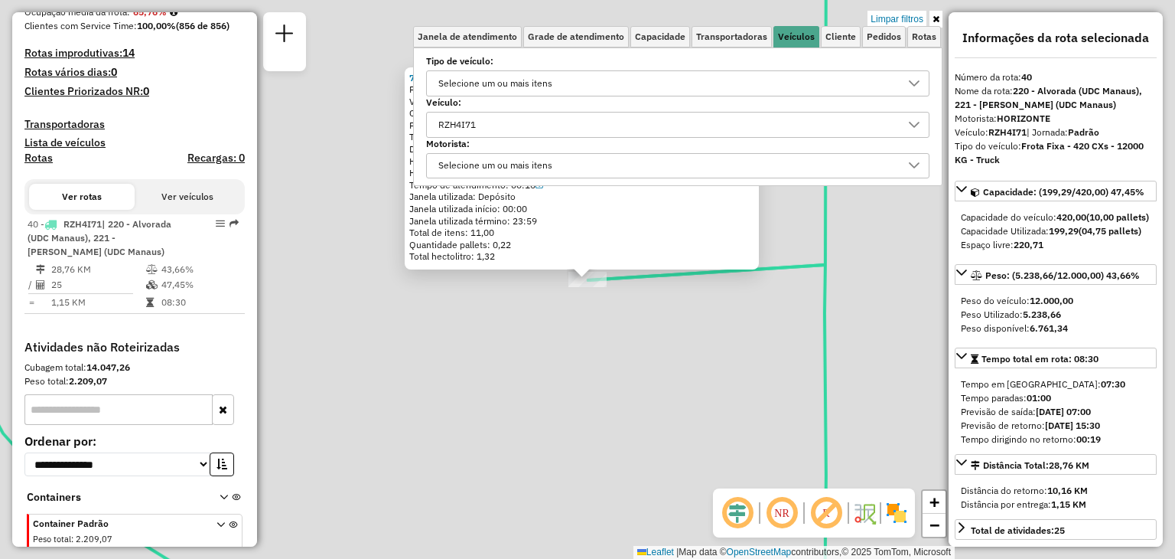
scroll to position [445, 0]
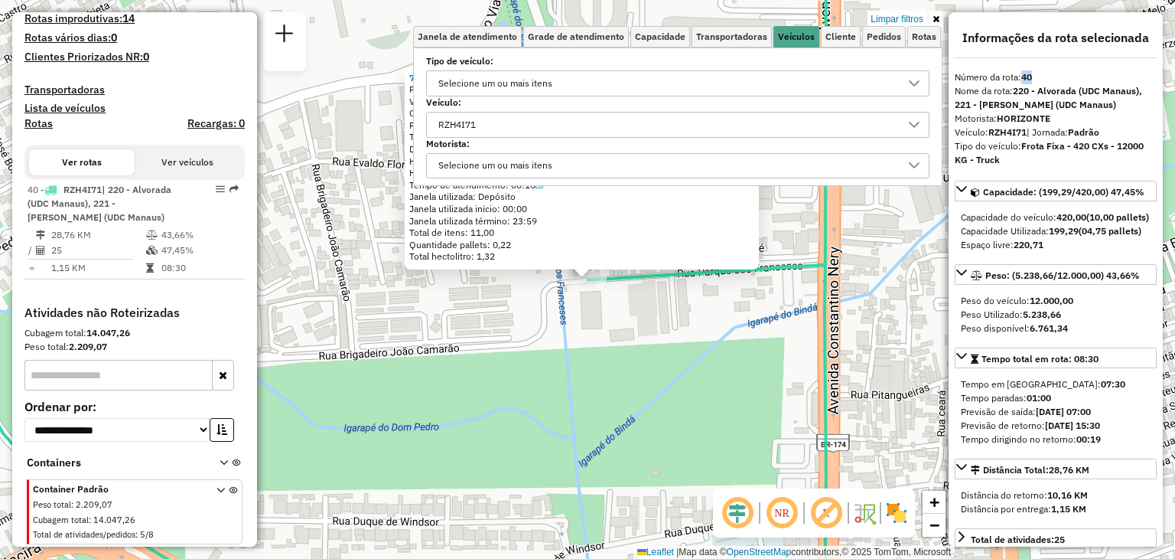
drag, startPoint x: 1023, startPoint y: 71, endPoint x: 1047, endPoint y: 71, distance: 23.7
click at [1047, 71] on div "Número da rota: 40" at bounding box center [1056, 77] width 202 height 14
